Goal: Check status

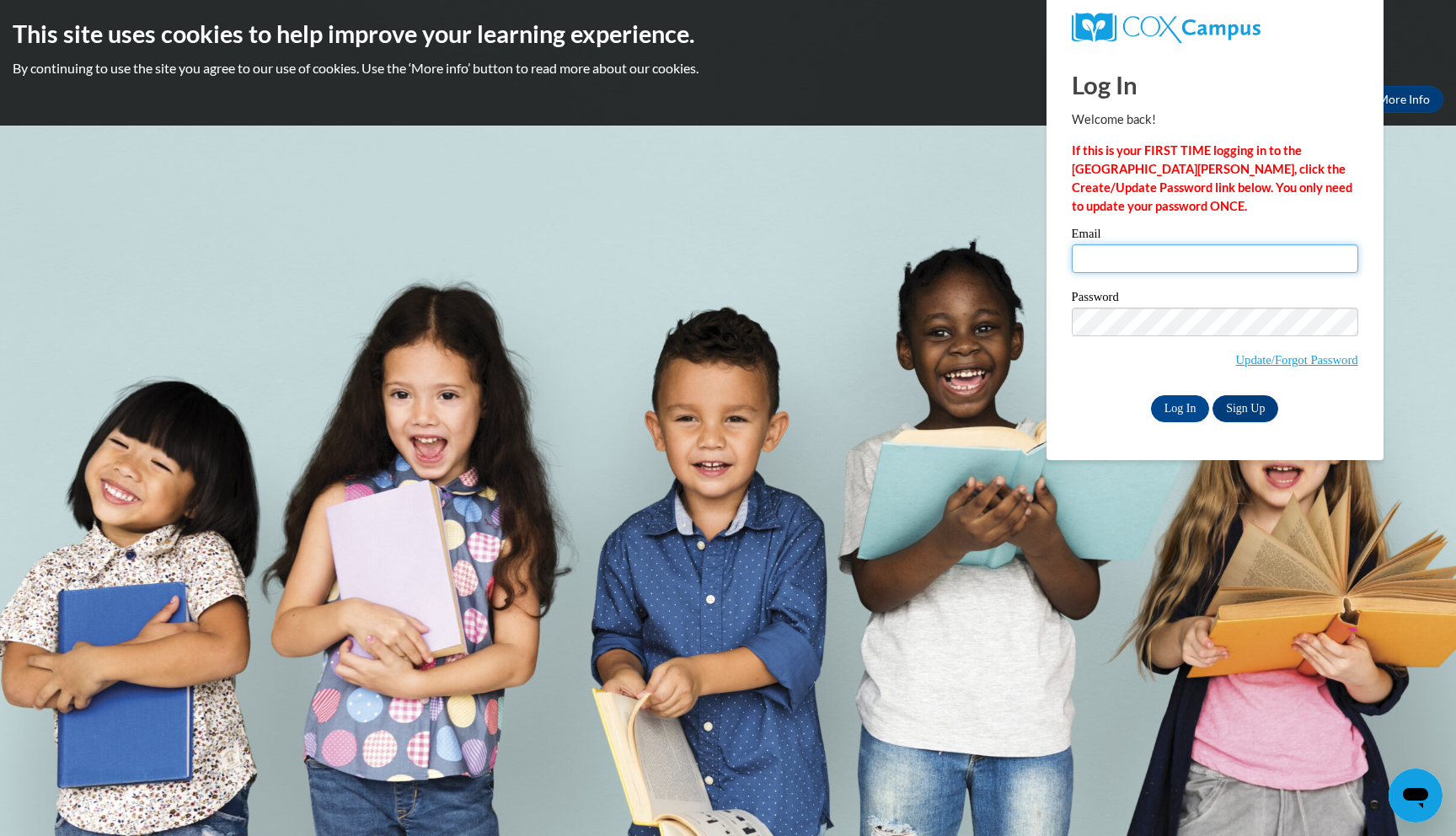
click at [1147, 266] on input "Email" at bounding box center [1215, 259] width 286 height 29
type input "denicedowns@att.net"
click at [1171, 406] on input "Log In" at bounding box center [1180, 408] width 59 height 27
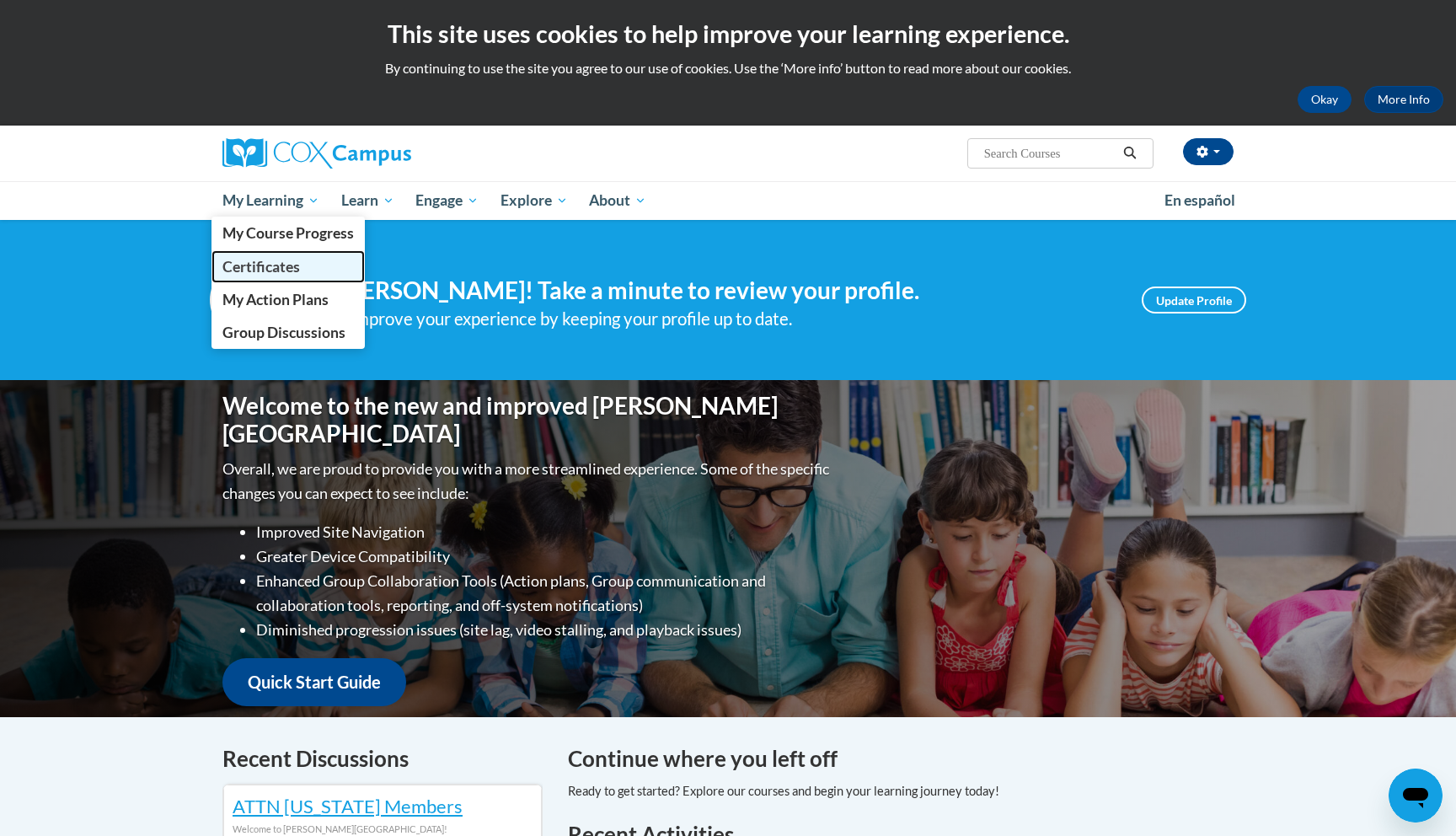
click at [250, 270] on span "Certificates" at bounding box center [260, 266] width 77 height 18
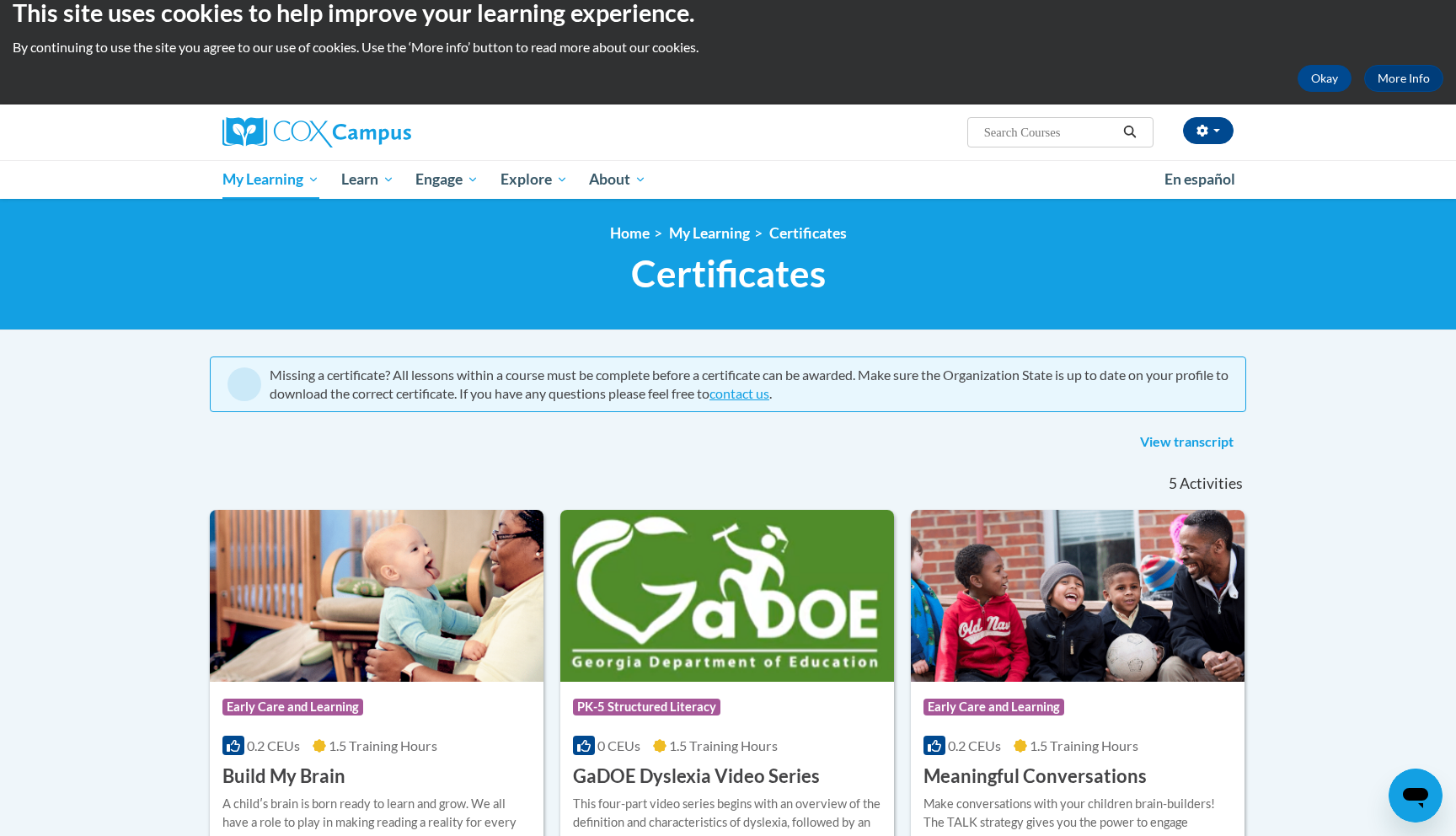
scroll to position [33, 0]
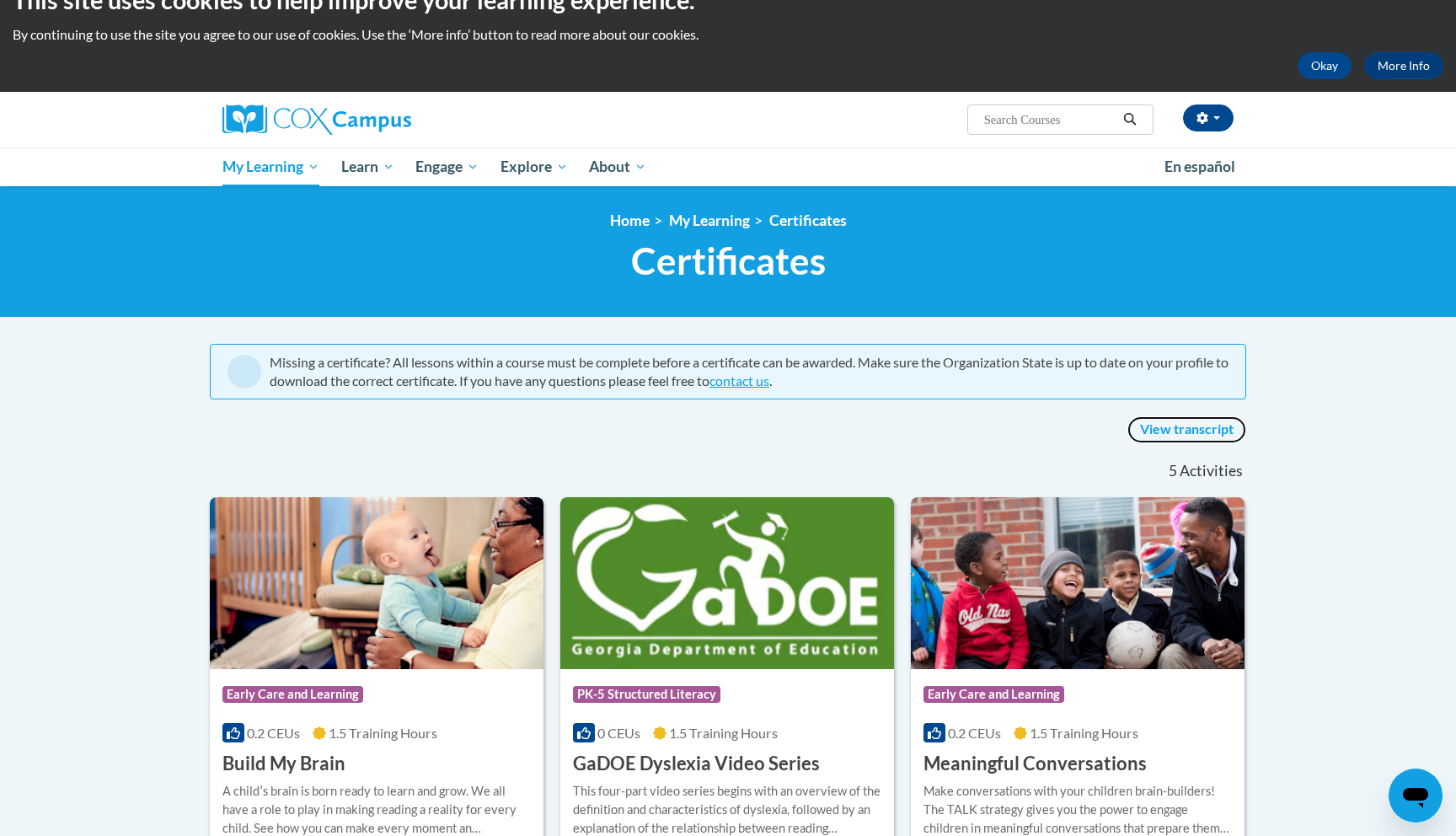
click at [1205, 428] on link "View transcript" at bounding box center [1186, 429] width 118 height 27
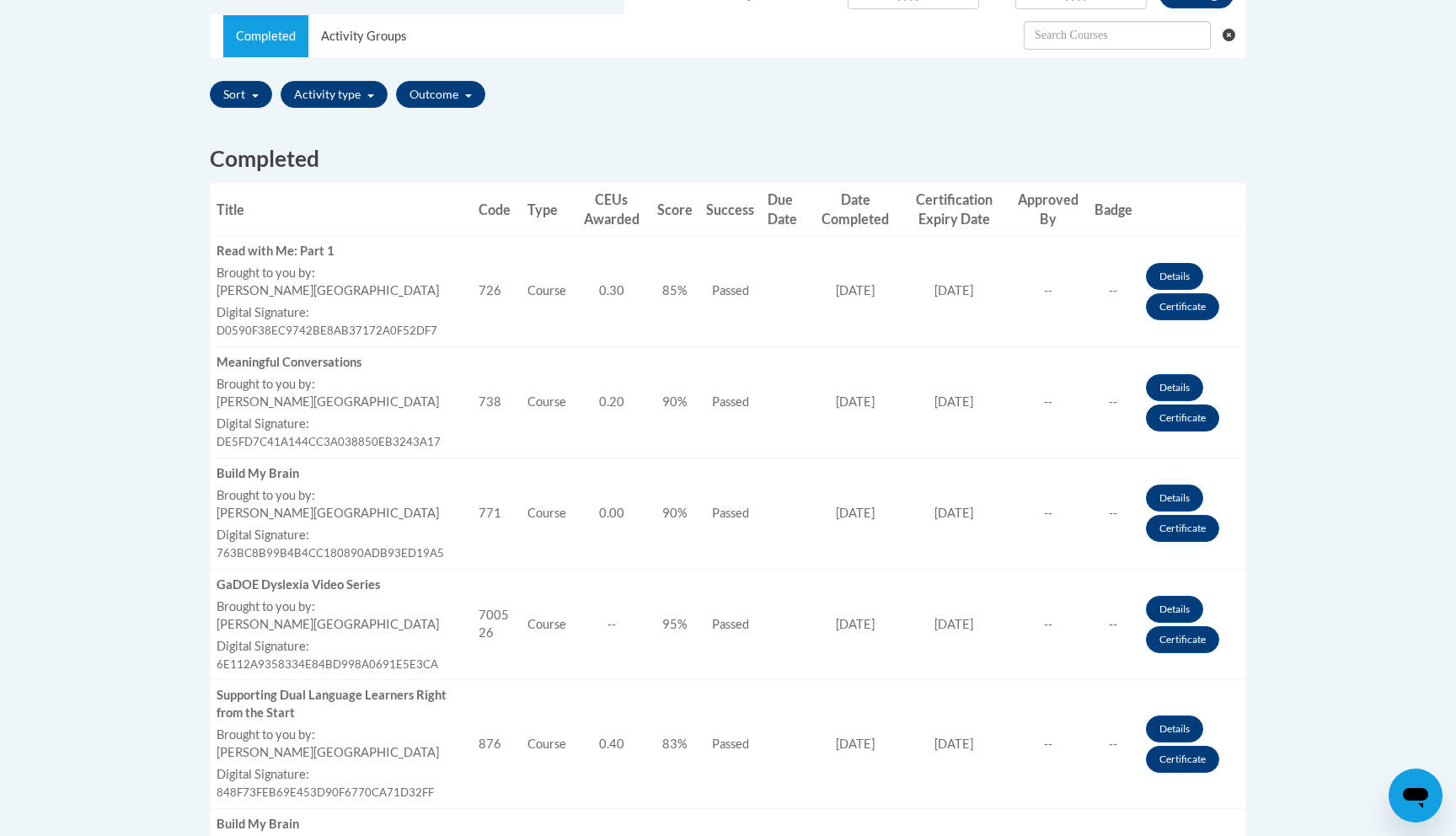
scroll to position [543, 0]
click at [1167, 304] on link "Certificate" at bounding box center [1182, 305] width 73 height 27
